Goal: Information Seeking & Learning: Learn about a topic

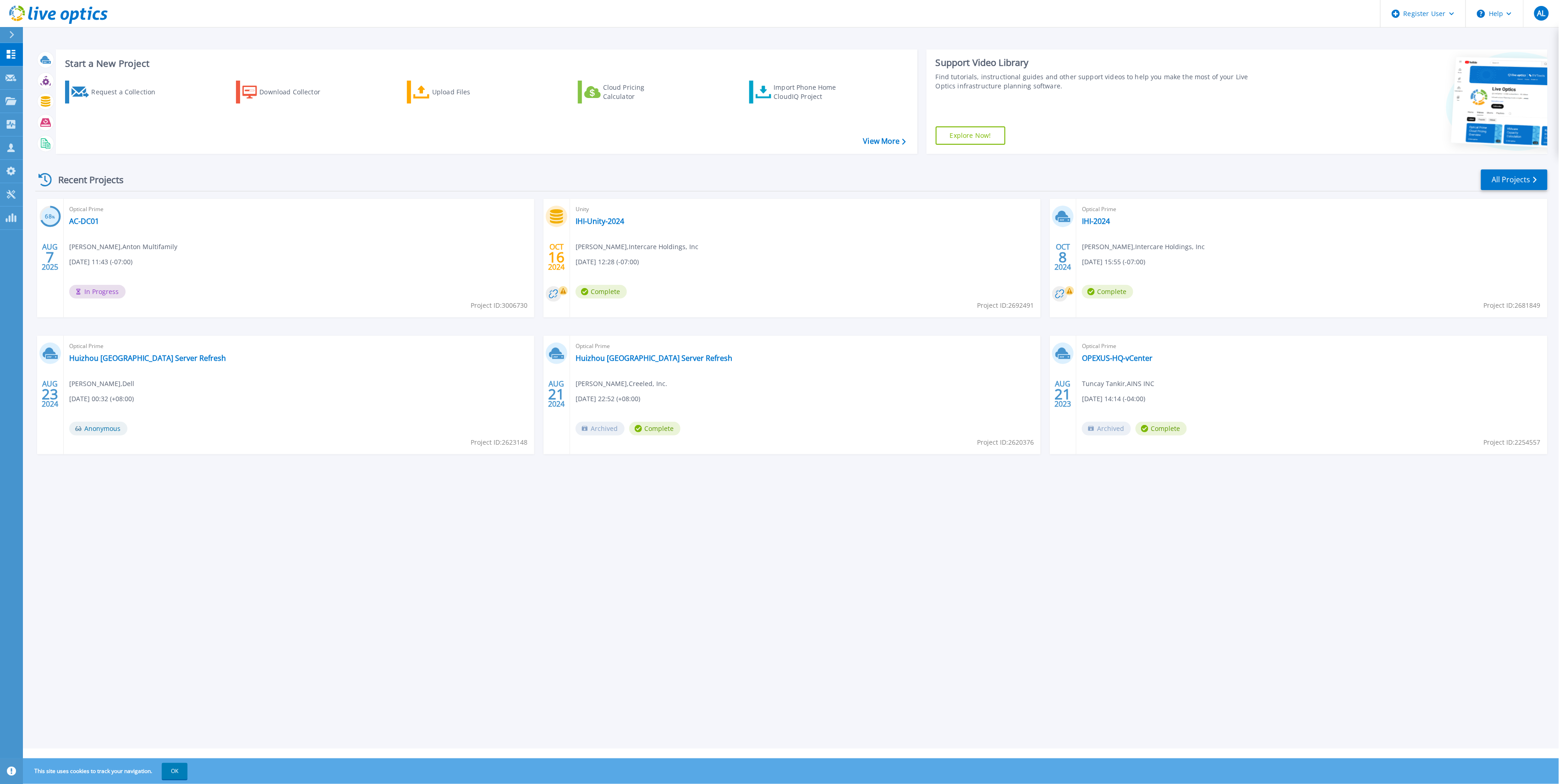
click at [86, 227] on div "Optical Prime AC-DC01 Craig Young , Anton Multifamily 08/07/2025, 11:43 (-07:00…" at bounding box center [299, 258] width 471 height 119
click at [87, 224] on link "AC-DC01" at bounding box center [84, 221] width 30 height 9
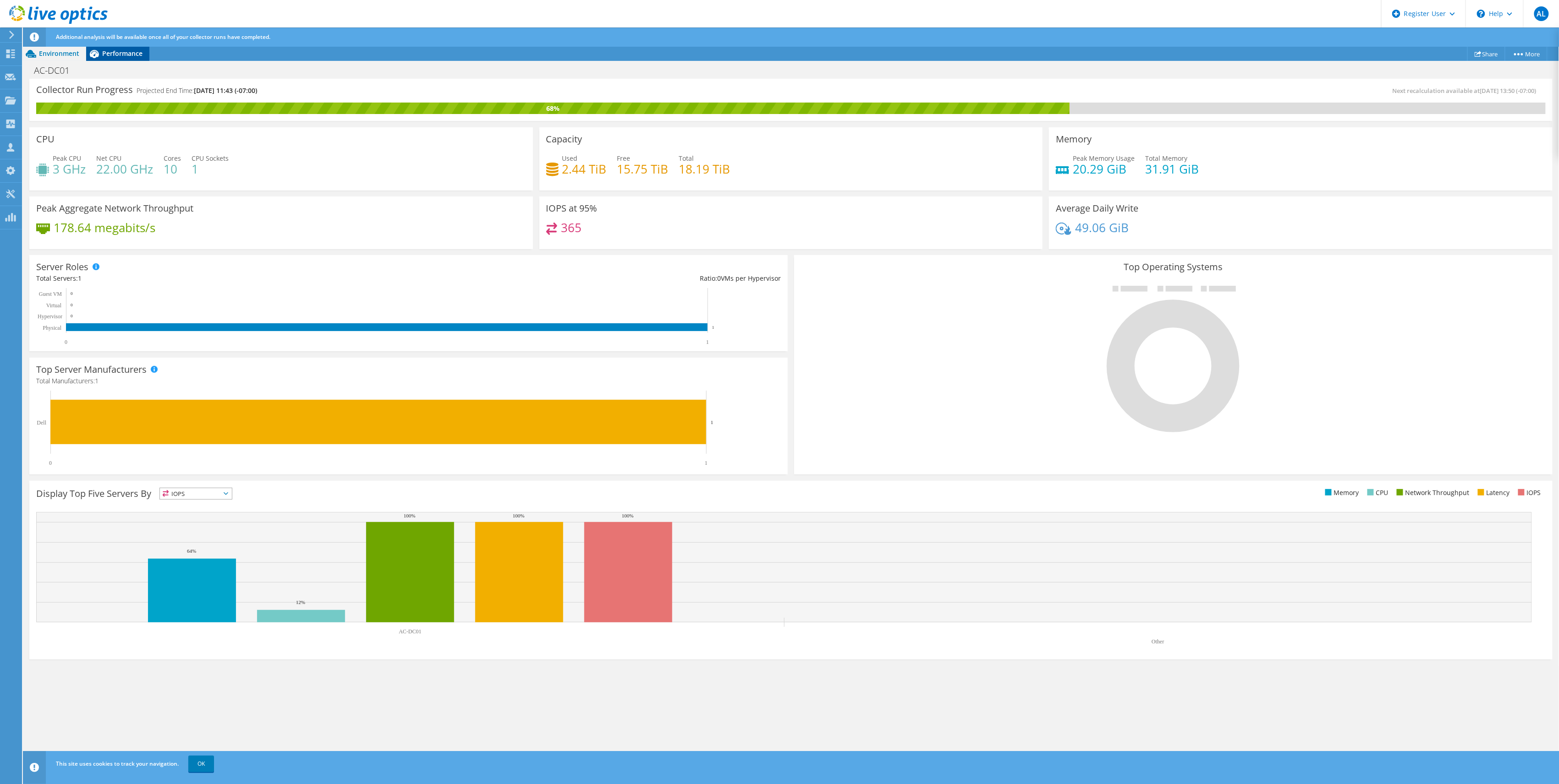
click at [130, 55] on span "Performance" at bounding box center [122, 53] width 41 height 8
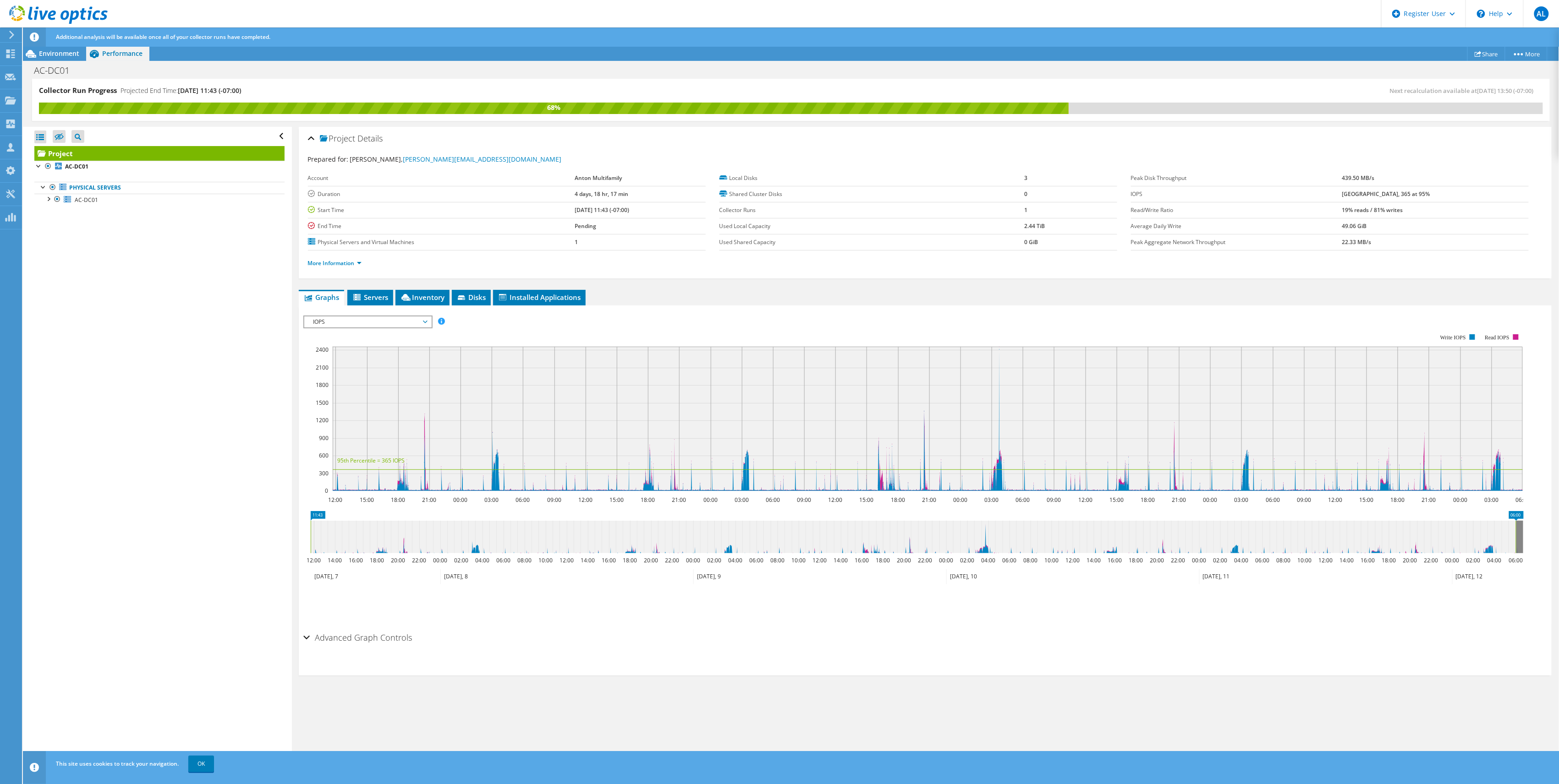
click at [333, 269] on li "More Information" at bounding box center [338, 263] width 59 height 10
click at [332, 268] on li "More Information" at bounding box center [338, 263] width 59 height 10
click at [332, 264] on link "More Information" at bounding box center [335, 263] width 54 height 8
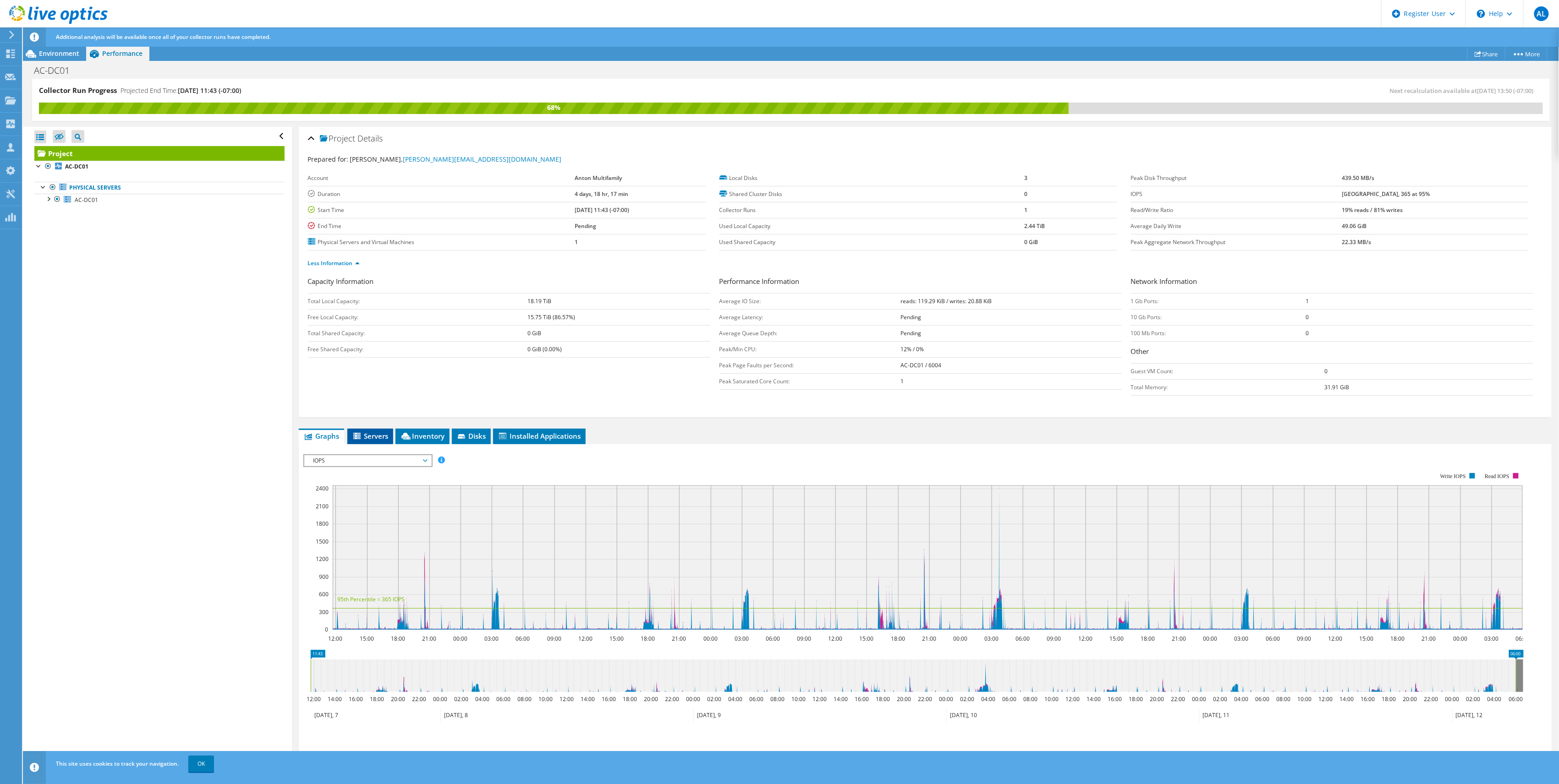
click at [365, 434] on span "Servers" at bounding box center [370, 436] width 37 height 9
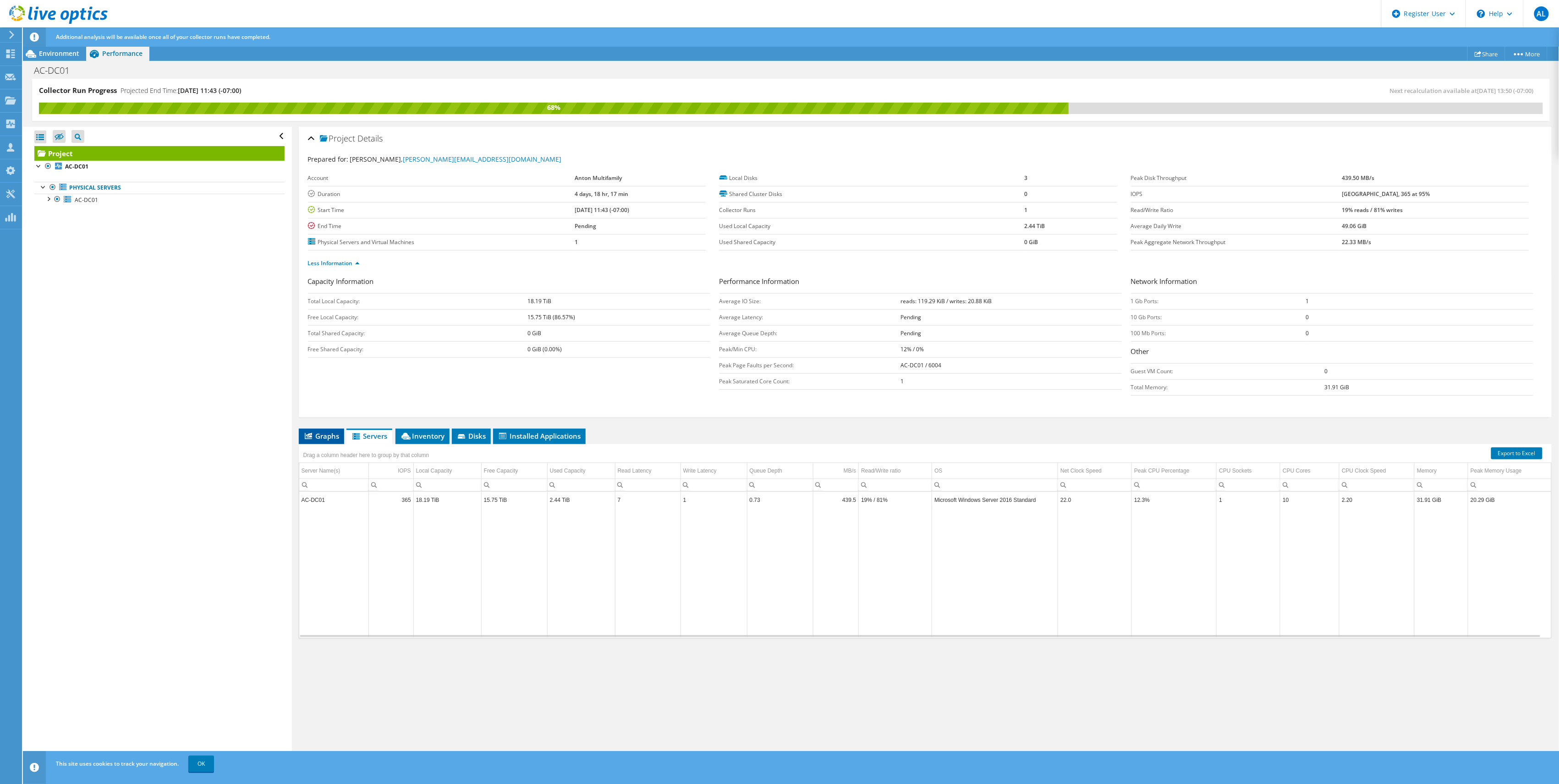
click at [329, 435] on span "Graphs" at bounding box center [321, 436] width 36 height 9
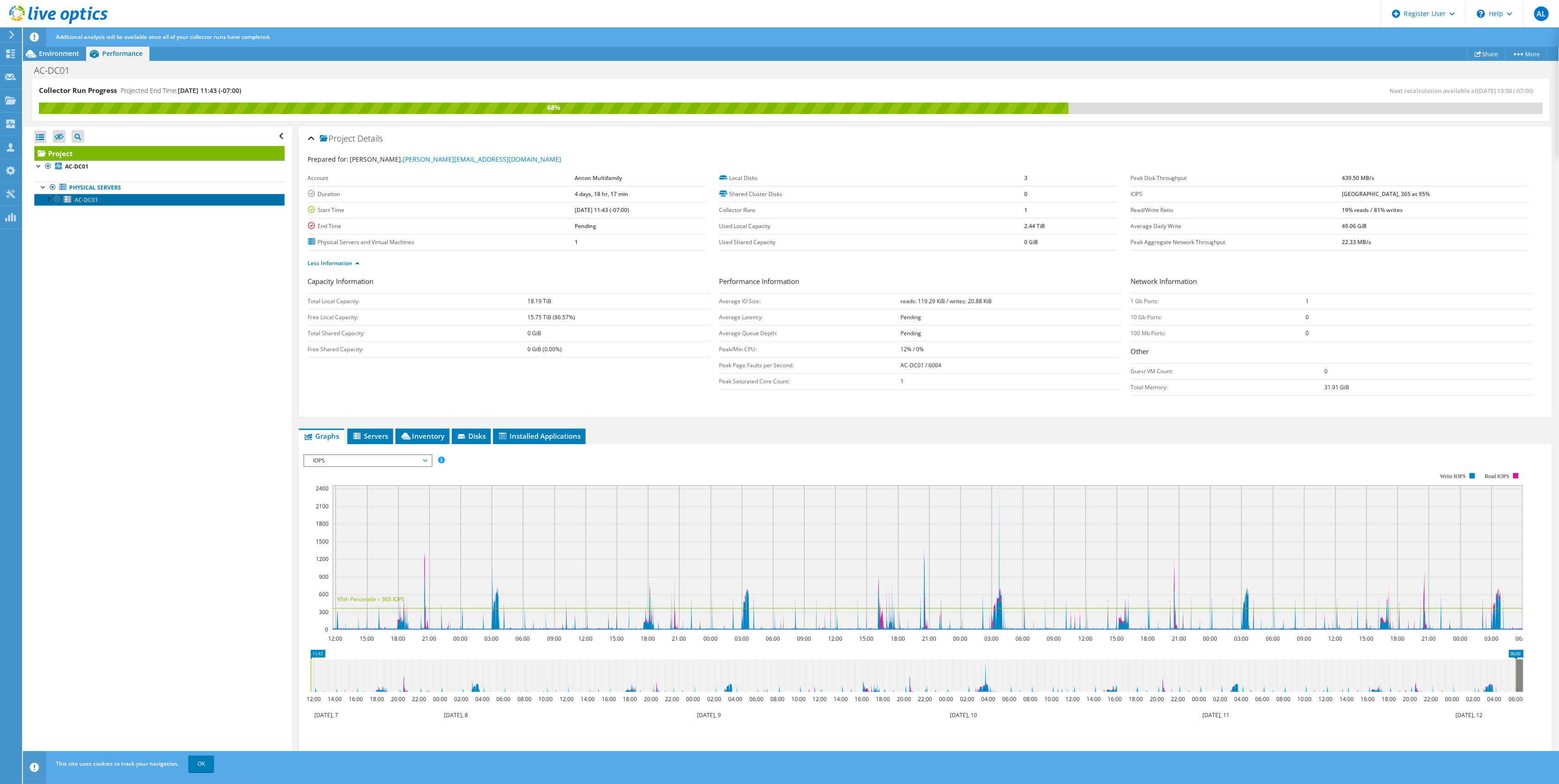
click at [122, 198] on link "AC-DC01" at bounding box center [159, 200] width 250 height 12
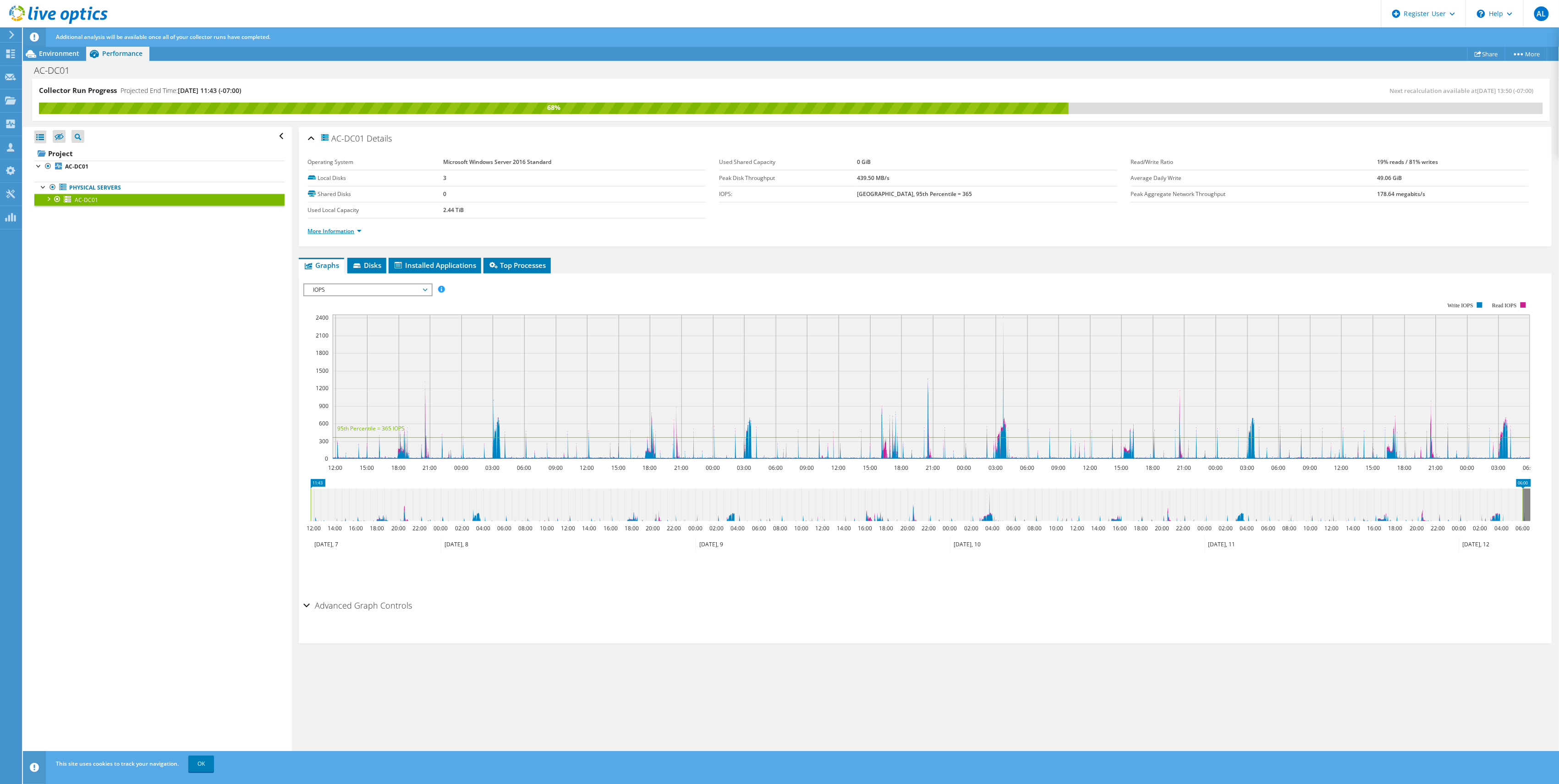
click at [346, 235] on link "More Information" at bounding box center [335, 231] width 54 height 8
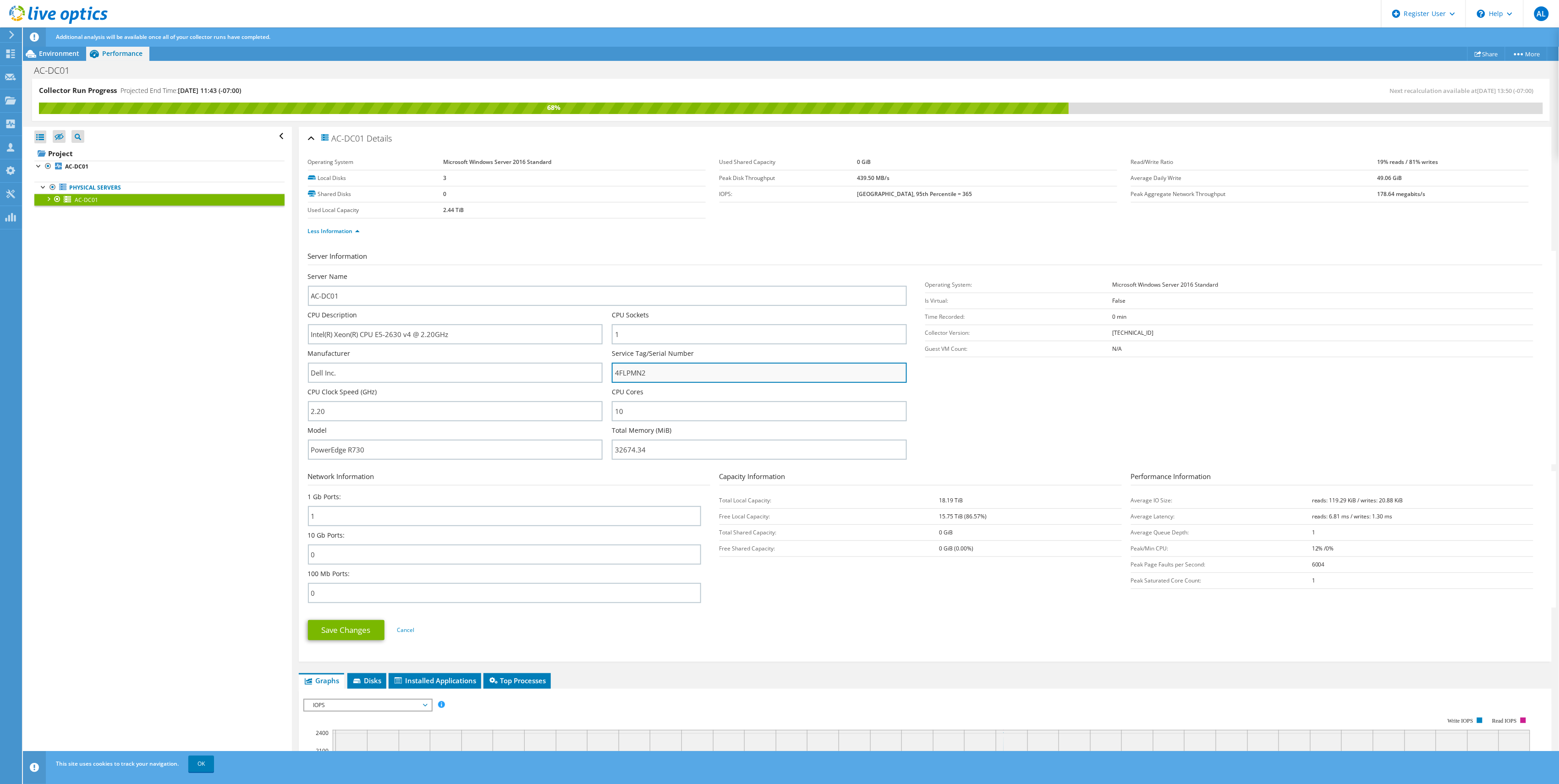
click at [624, 369] on input "4FLPMN2" at bounding box center [760, 373] width 295 height 20
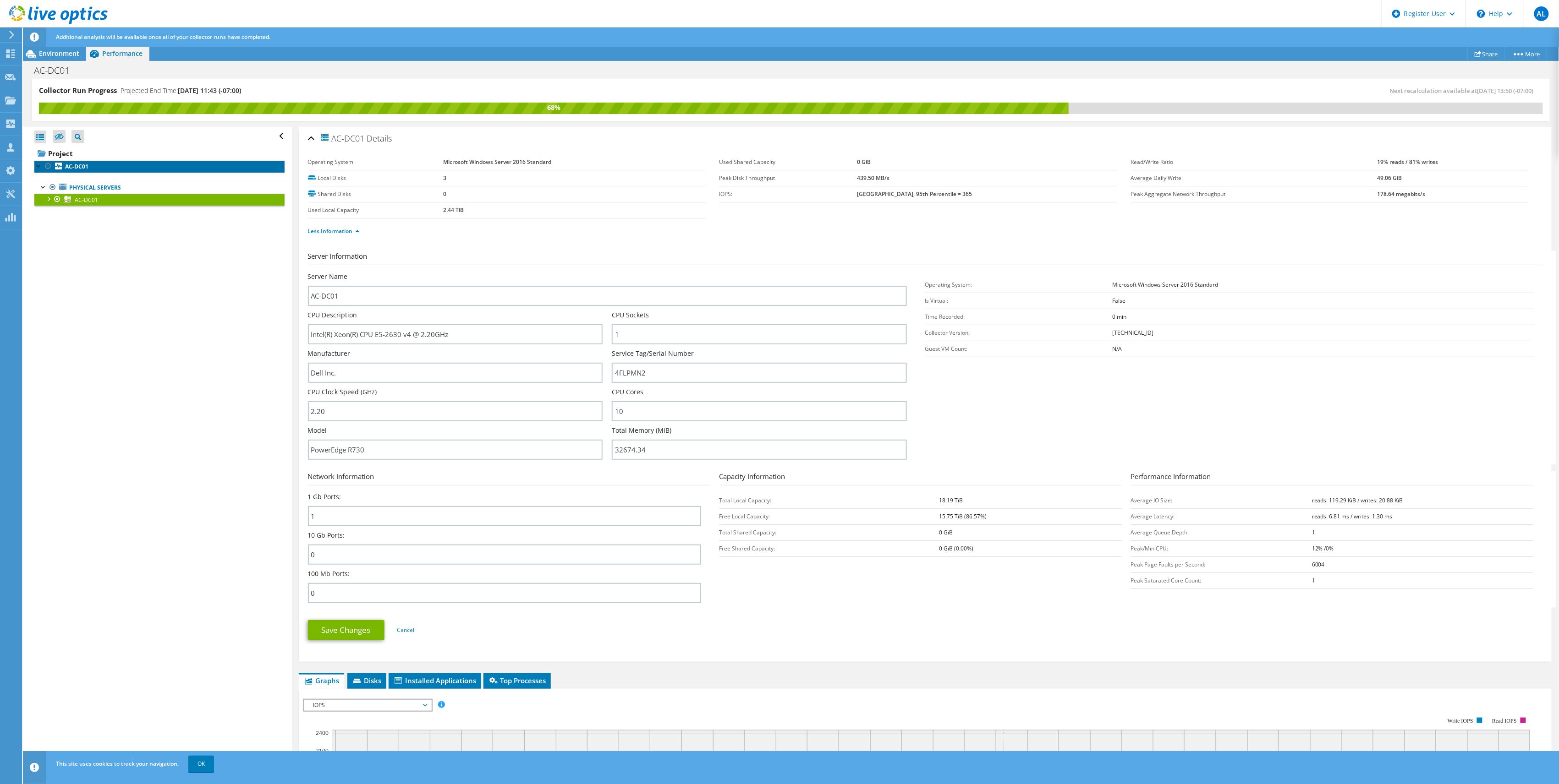
click at [77, 168] on b "AC-DC01" at bounding box center [77, 166] width 24 height 8
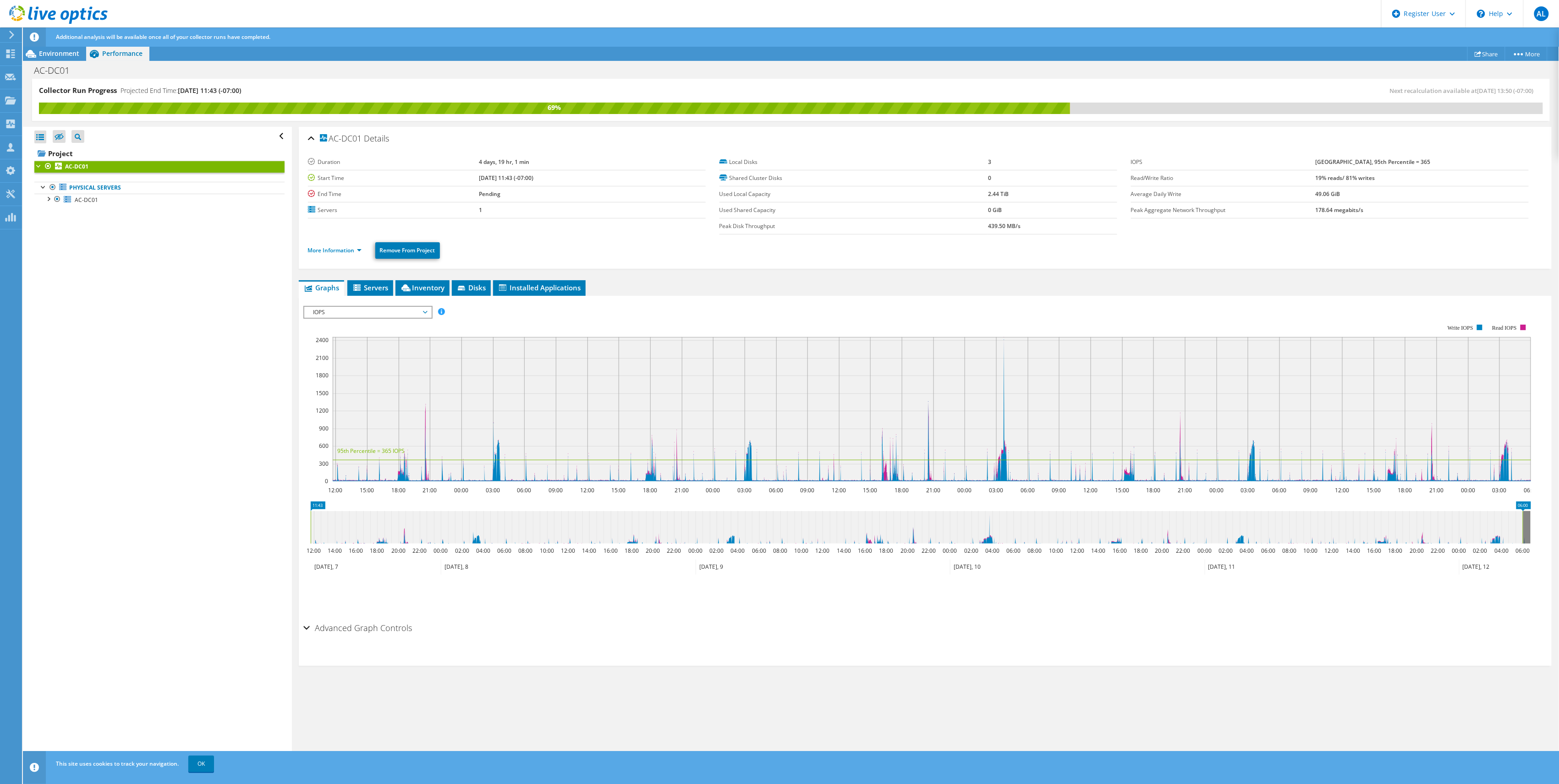
click at [109, 207] on ul "Physical Servers AC-DC01 0 C: 1 G:" at bounding box center [159, 194] width 250 height 42
click at [108, 206] on link "AC-DC01" at bounding box center [159, 200] width 250 height 12
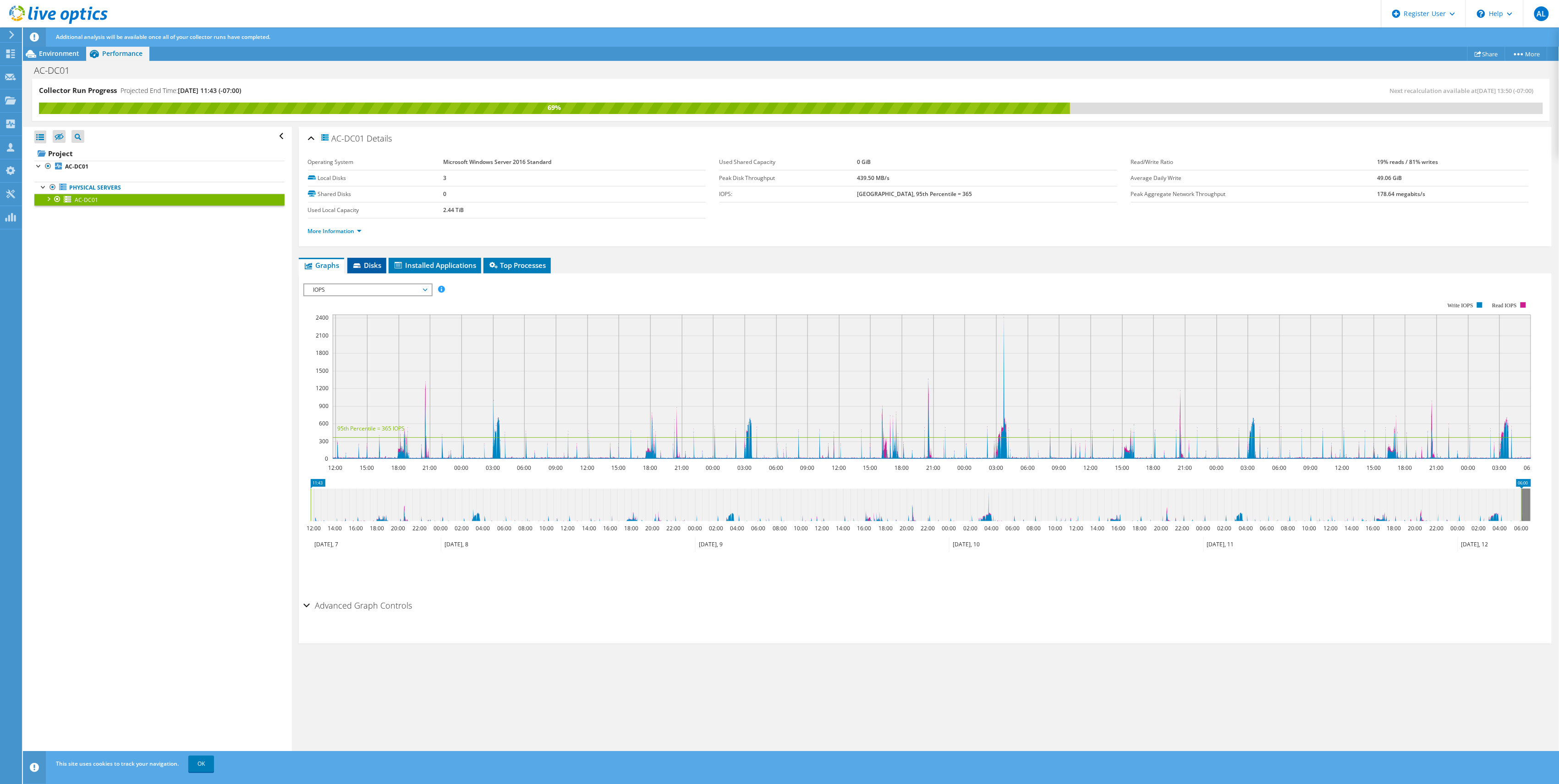
click at [376, 261] on span "Disks" at bounding box center [367, 265] width 30 height 9
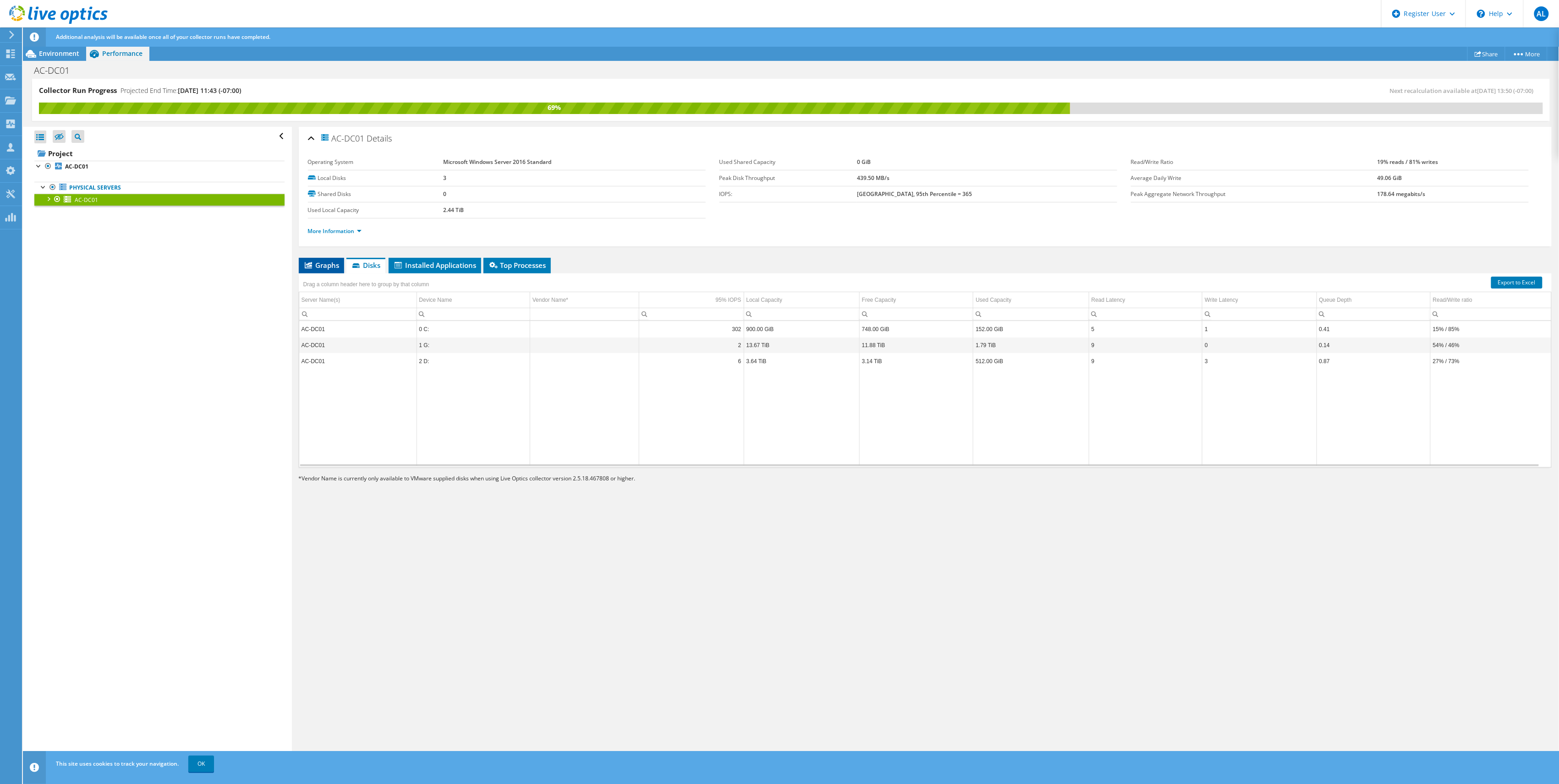
click at [323, 268] on span "Graphs" at bounding box center [321, 265] width 36 height 9
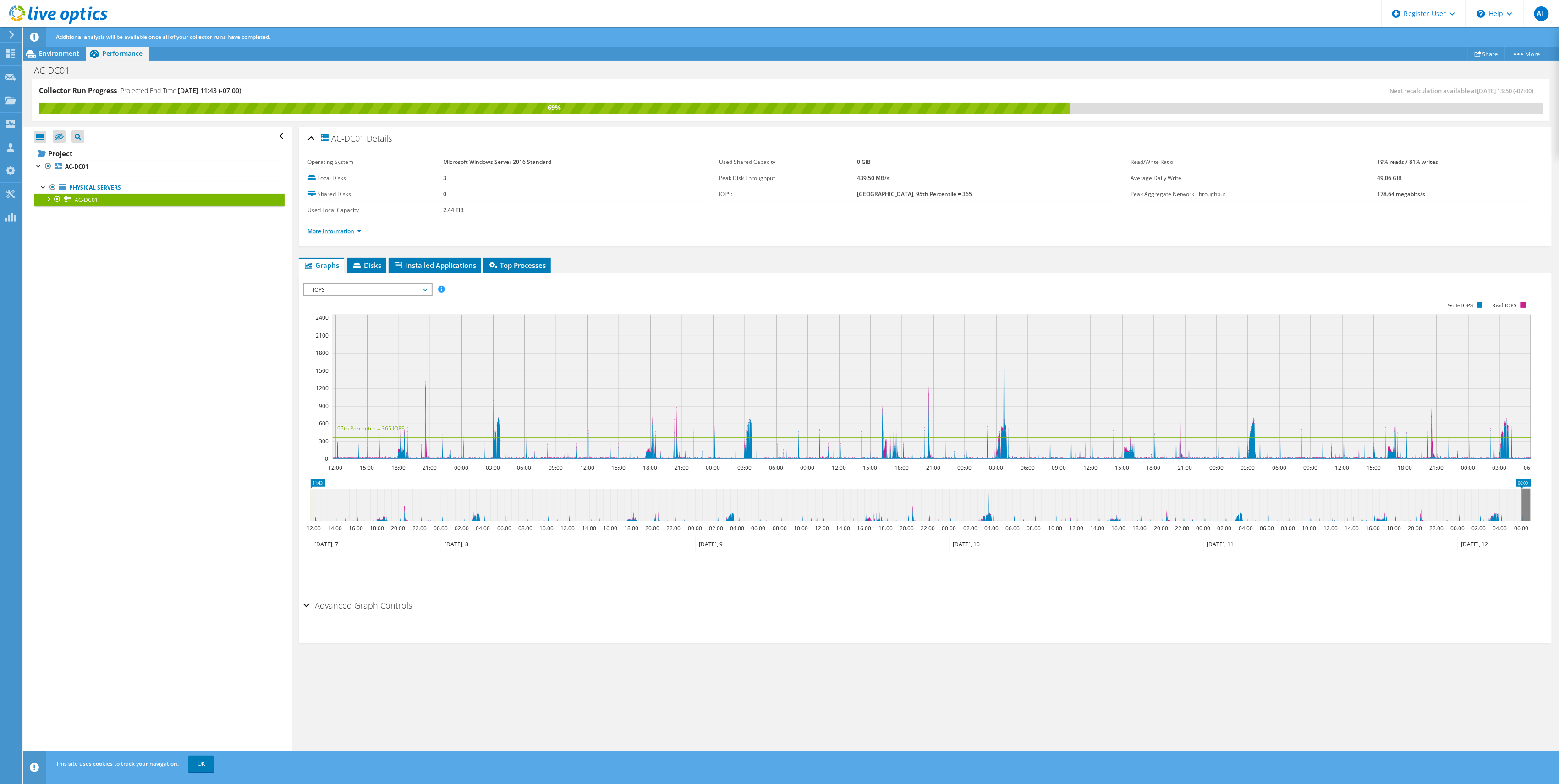
click at [320, 233] on link "More Information" at bounding box center [335, 231] width 54 height 8
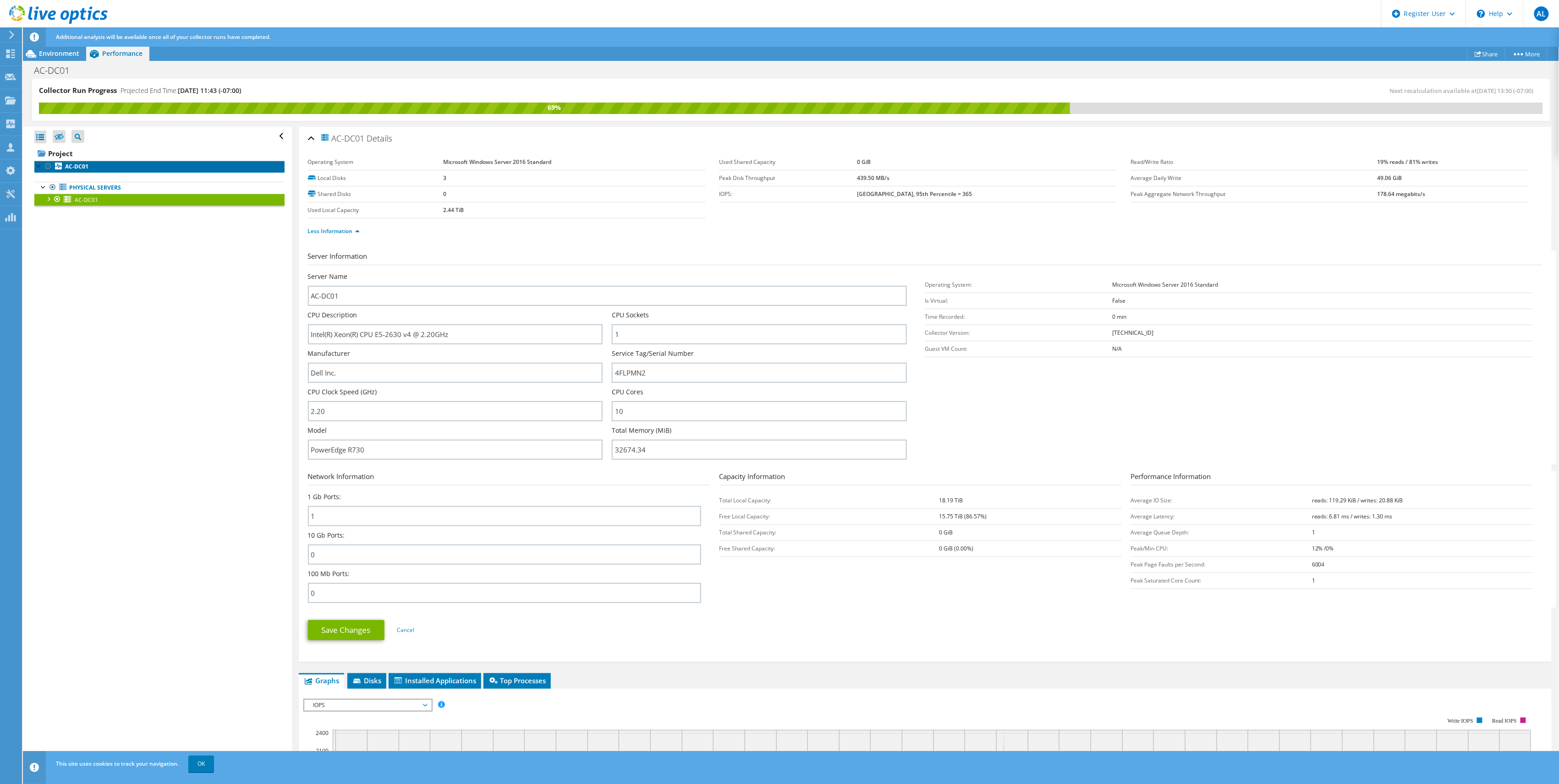
click at [101, 172] on link "AC-DC01" at bounding box center [159, 167] width 250 height 12
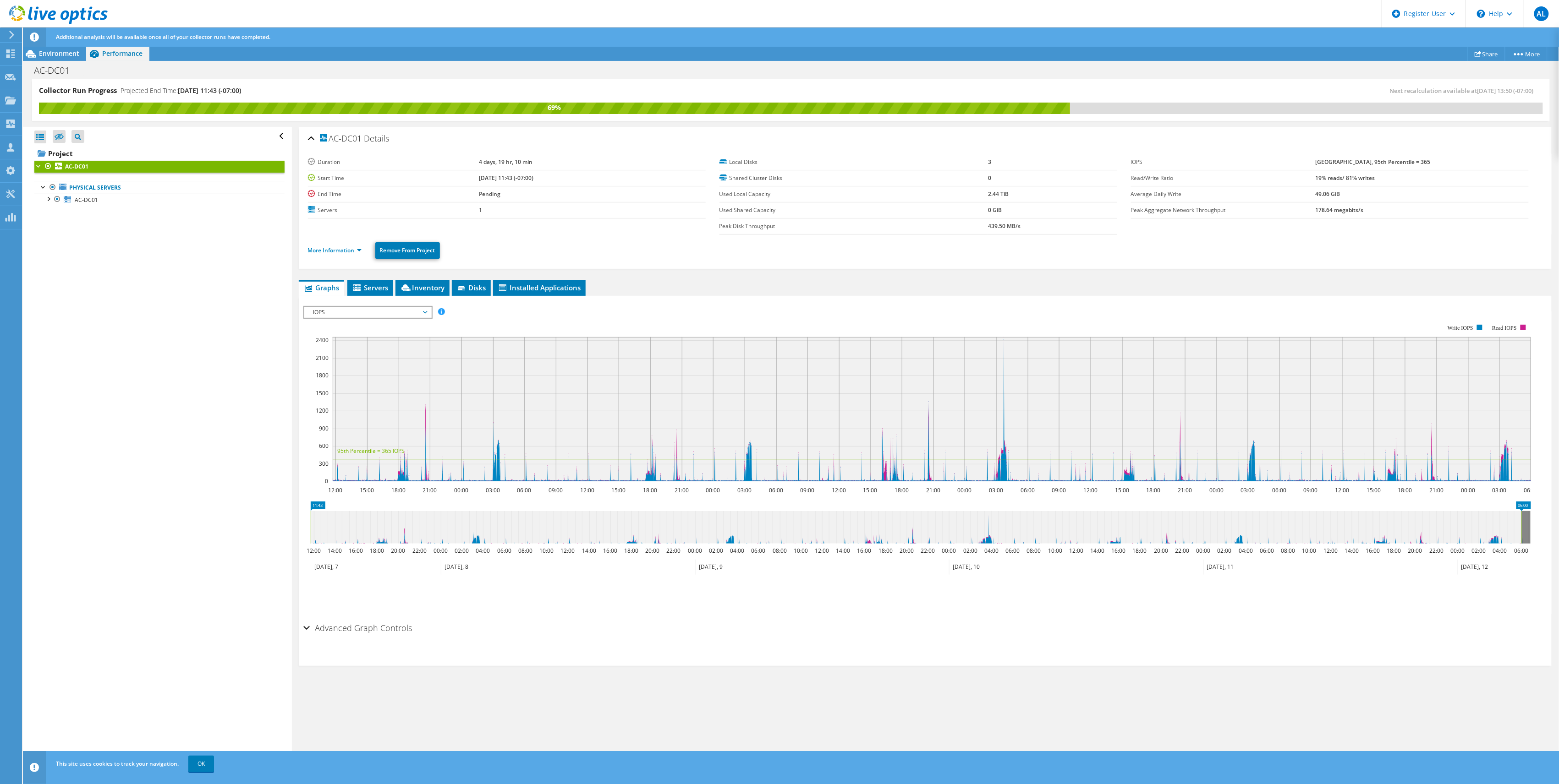
click at [390, 314] on span "IOPS" at bounding box center [367, 312] width 118 height 11
click at [352, 387] on li "Memory" at bounding box center [368, 390] width 127 height 11
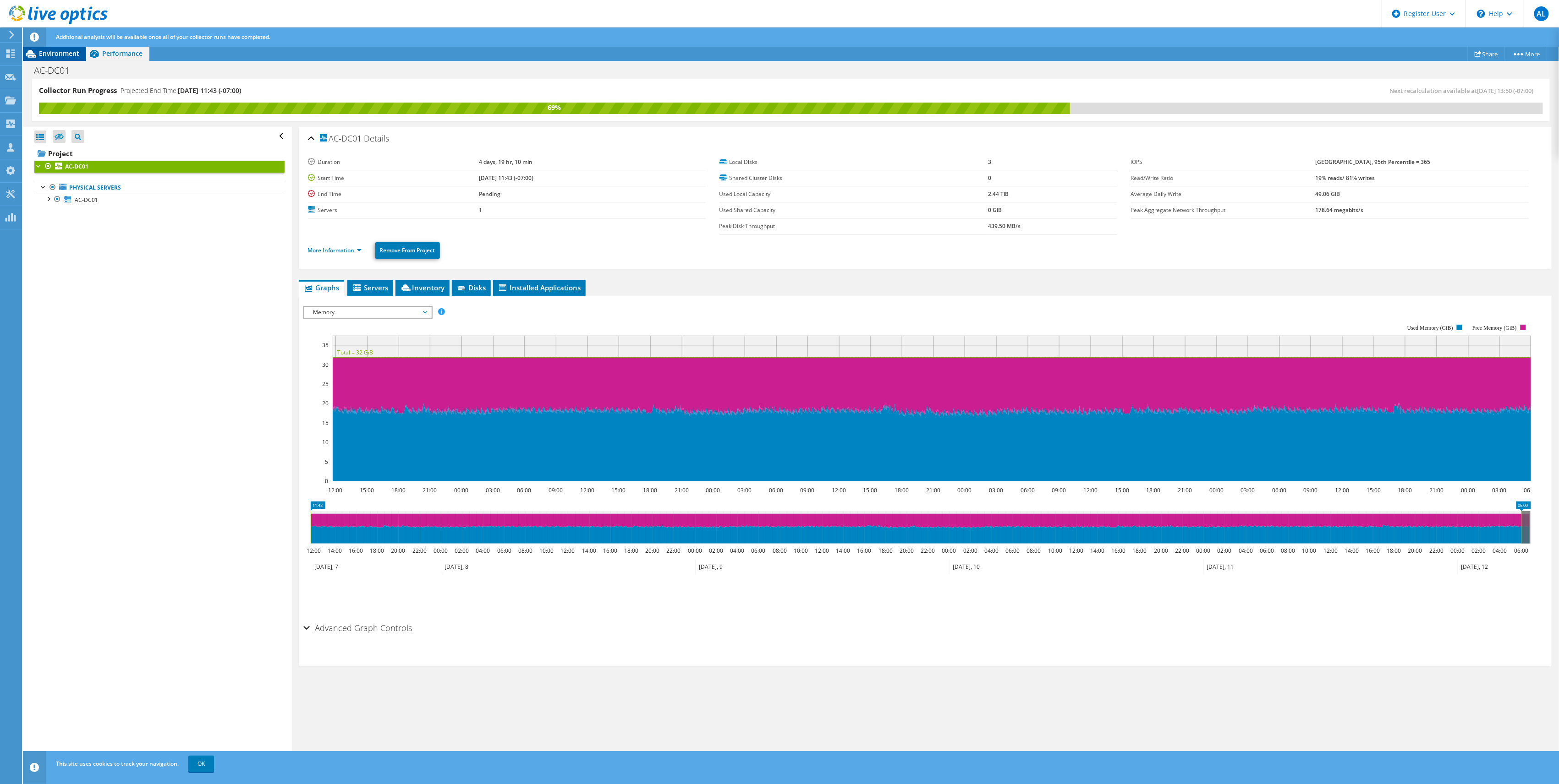
click at [62, 49] on span "Environment" at bounding box center [59, 53] width 41 height 8
